Goal: Task Accomplishment & Management: Use online tool/utility

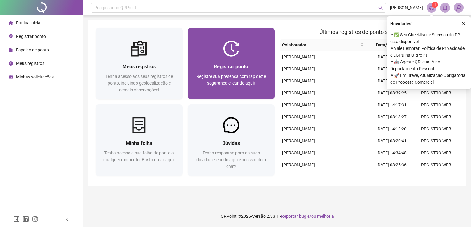
click at [224, 75] on span "Registre sua presença com rapidez e segurança clicando aqui!" at bounding box center [231, 80] width 70 height 12
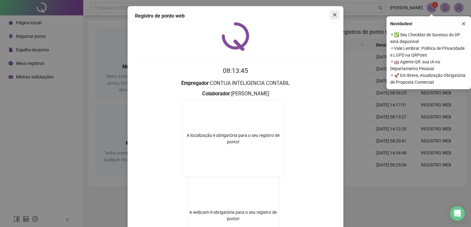
click at [330, 15] on span "Close" at bounding box center [335, 14] width 10 height 5
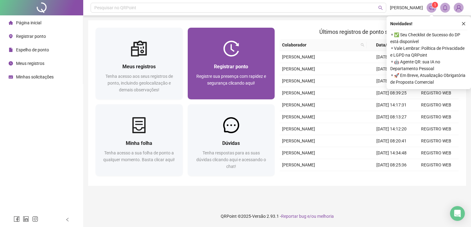
click at [254, 45] on div at bounding box center [231, 49] width 87 height 16
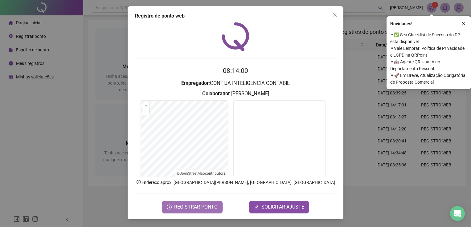
click at [180, 203] on button "REGISTRAR PONTO" at bounding box center [192, 207] width 61 height 12
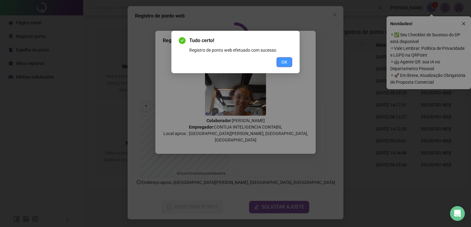
click at [282, 62] on span "OK" at bounding box center [284, 62] width 6 height 7
